Goal: Task Accomplishment & Management: Manage account settings

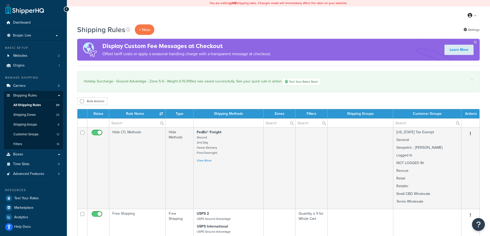
select select "1000"
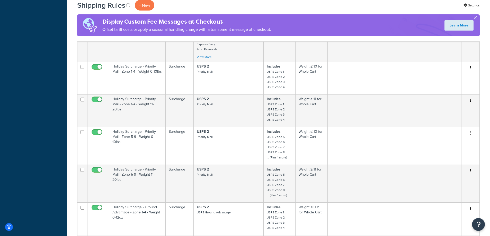
scroll to position [849, 0]
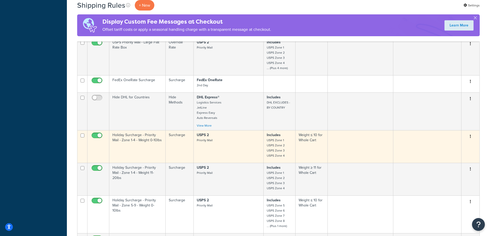
click at [246, 137] on p "USPS 2 Priority Mail" at bounding box center [229, 138] width 64 height 10
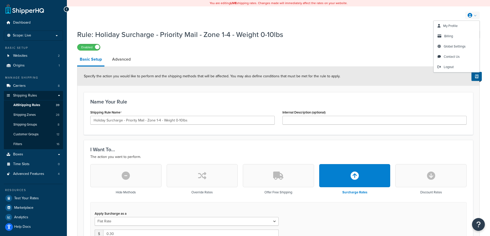
click at [472, 14] on link at bounding box center [472, 16] width 15 height 8
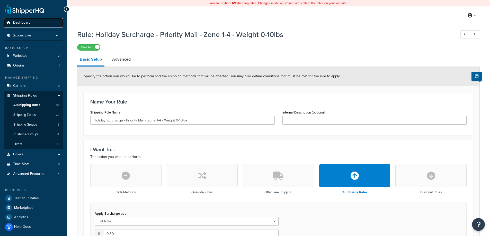
click at [18, 22] on span "Dashboard" at bounding box center [21, 23] width 17 height 4
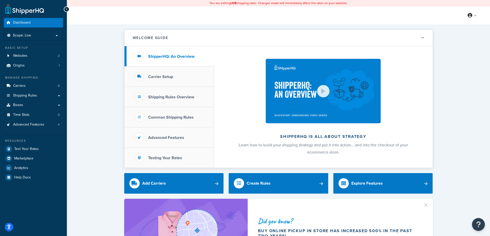
click at [7, 227] on icon "Open accessiBe: accessibility options, statement and help" at bounding box center [9, 226] width 4 height 5
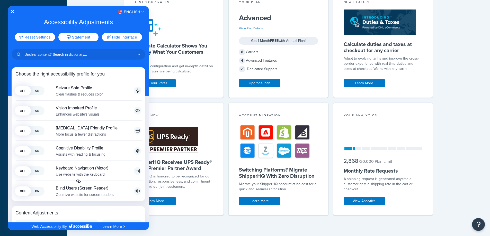
click at [442, 98] on div at bounding box center [245, 118] width 490 height 236
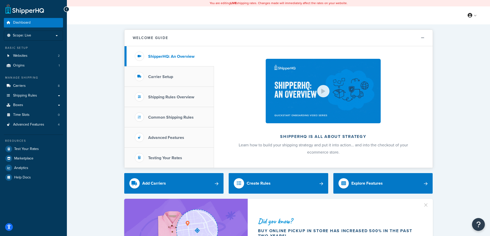
click at [17, 10] on link at bounding box center [24, 9] width 39 height 10
click at [460, 26] on link "My Profile" at bounding box center [457, 26] width 46 height 10
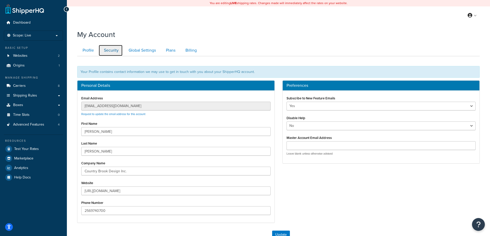
click at [112, 52] on link "Security" at bounding box center [110, 51] width 24 height 12
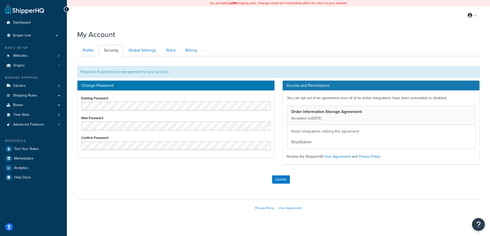
scroll to position [6, 0]
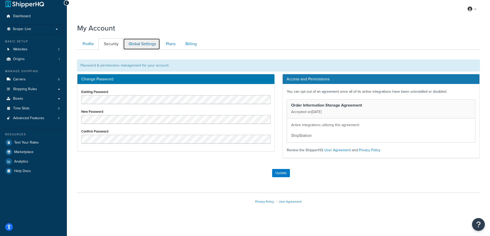
click at [125, 44] on link "Global Settings" at bounding box center [141, 44] width 37 height 12
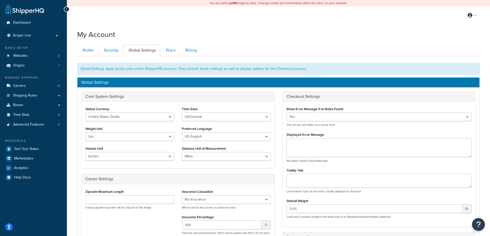
click at [404, 54] on ul "Profile Security Global Settings Plans Billing" at bounding box center [278, 51] width 402 height 12
click at [453, 28] on div "My Account" at bounding box center [278, 33] width 402 height 13
click at [457, 41] on div "My Account Contact Us Send Us A Message Contact Information Name * Email * Comp…" at bounding box center [278, 210] width 423 height 367
click at [37, 94] on link "Shipping Rules" at bounding box center [33, 96] width 59 height 10
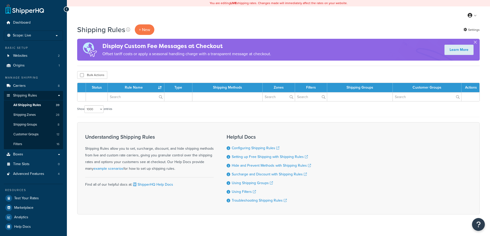
select select "1000"
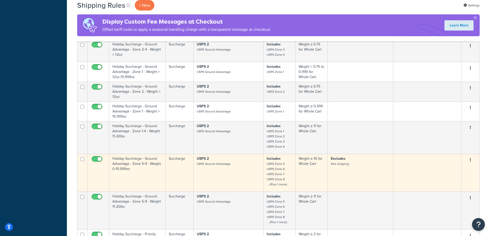
scroll to position [1097, 0]
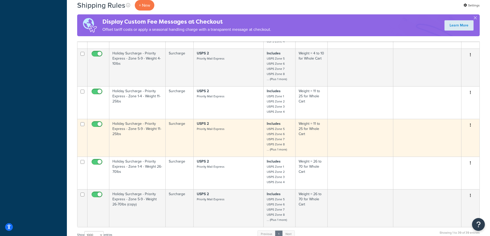
scroll to position [1511, 0]
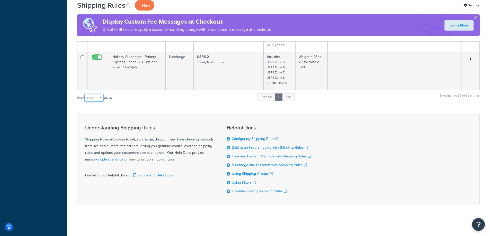
click at [98, 96] on select "10 15 25 50 100 1000" at bounding box center [93, 98] width 19 height 8
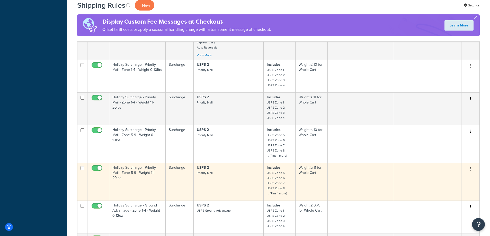
scroll to position [825, 0]
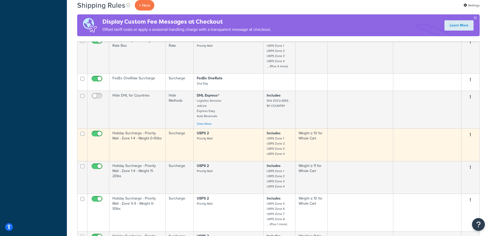
click at [252, 143] on td "USPS 2 Priority Mail" at bounding box center [229, 145] width 70 height 33
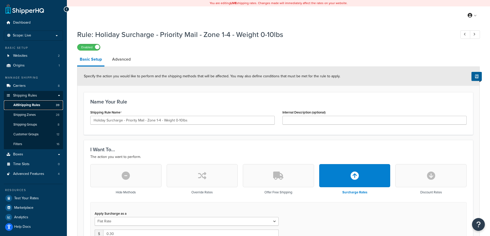
click at [25, 105] on span "All Shipping Rules" at bounding box center [26, 105] width 27 height 4
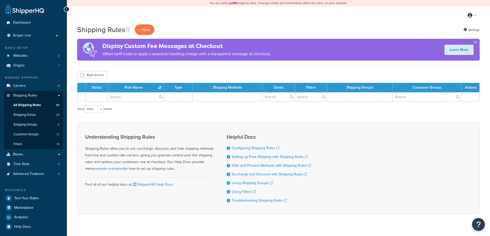
select select "1000"
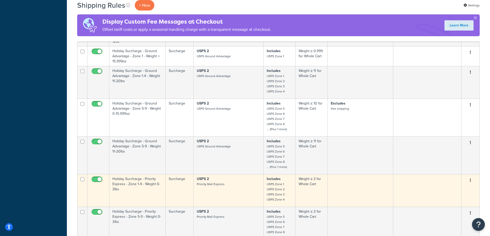
scroll to position [1030, 0]
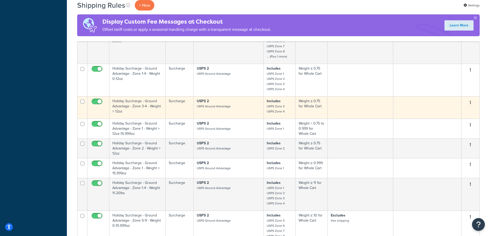
click at [254, 108] on p "USPS 2 USPS Ground Advantage" at bounding box center [229, 104] width 64 height 10
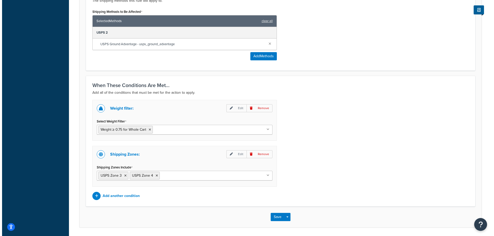
scroll to position [316, 0]
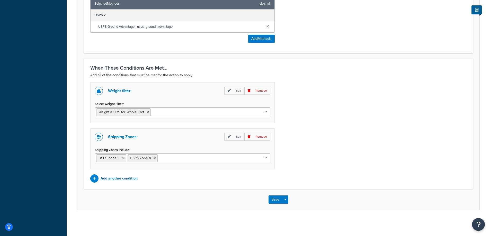
click at [112, 179] on p "Add another condition" at bounding box center [119, 178] width 37 height 7
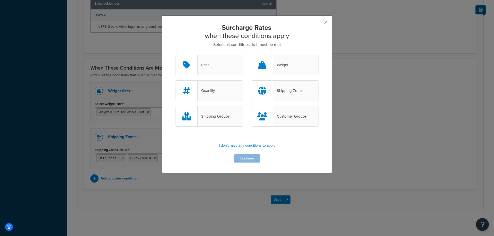
click at [210, 118] on div "Shipping Groups" at bounding box center [213, 116] width 32 height 7
click at [0, 0] on input "Shipping Groups" at bounding box center [0, 0] width 0 height 0
click at [246, 158] on button "Continue" at bounding box center [247, 159] width 26 height 8
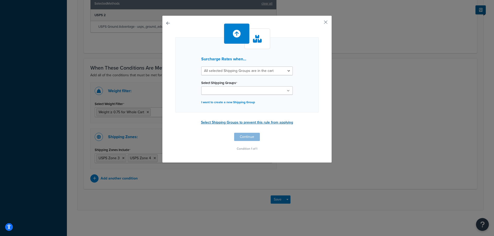
click at [272, 123] on button "Select Shipping Groups to prevent this rule from applying" at bounding box center [246, 123] width 95 height 8
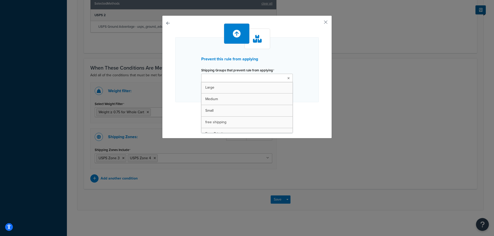
click at [274, 78] on ul at bounding box center [247, 78] width 92 height 8
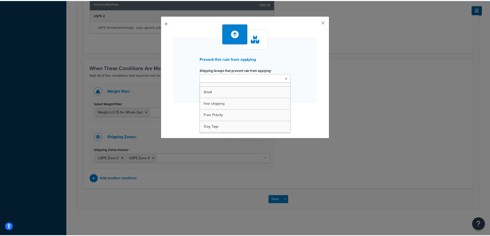
scroll to position [15, 0]
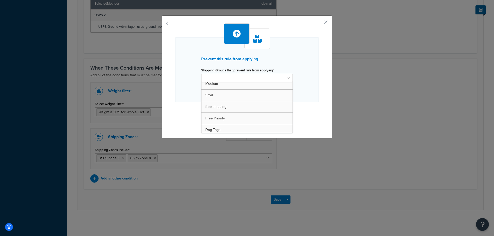
click at [308, 58] on div "Prevent this rule from applying Shipping Groups that prevent rule from applying…" at bounding box center [246, 69] width 143 height 65
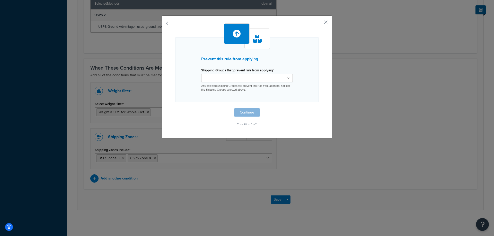
click at [319, 24] on button "button" at bounding box center [317, 23] width 1 height 1
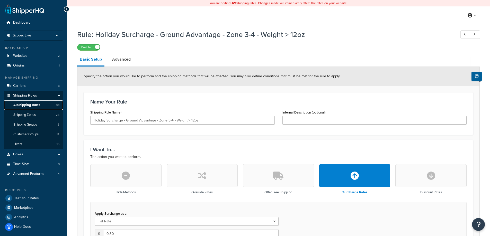
click at [24, 106] on span "All Shipping Rules" at bounding box center [26, 105] width 27 height 4
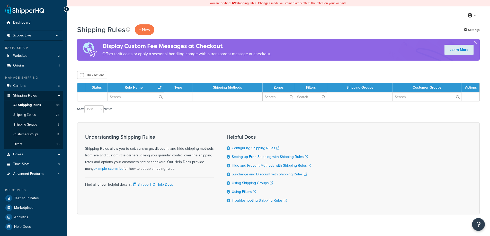
select select "1000"
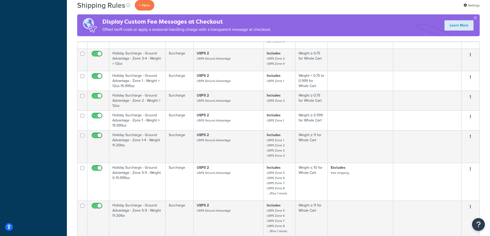
scroll to position [1166, 0]
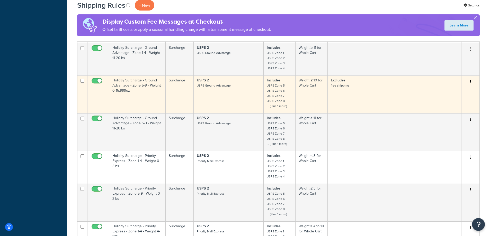
click at [288, 92] on p "Includes USPS Zone 5 USPS Zone 6 USPS Zone 7 USPS Zone 8 ... (Plus 1 more)" at bounding box center [280, 93] width 26 height 31
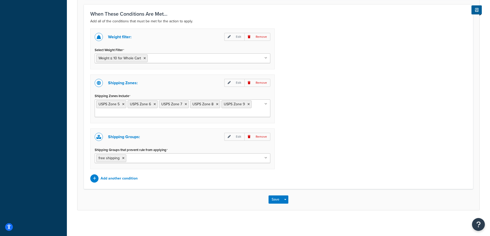
scroll to position [370, 0]
